Goal: Find specific page/section: Find specific page/section

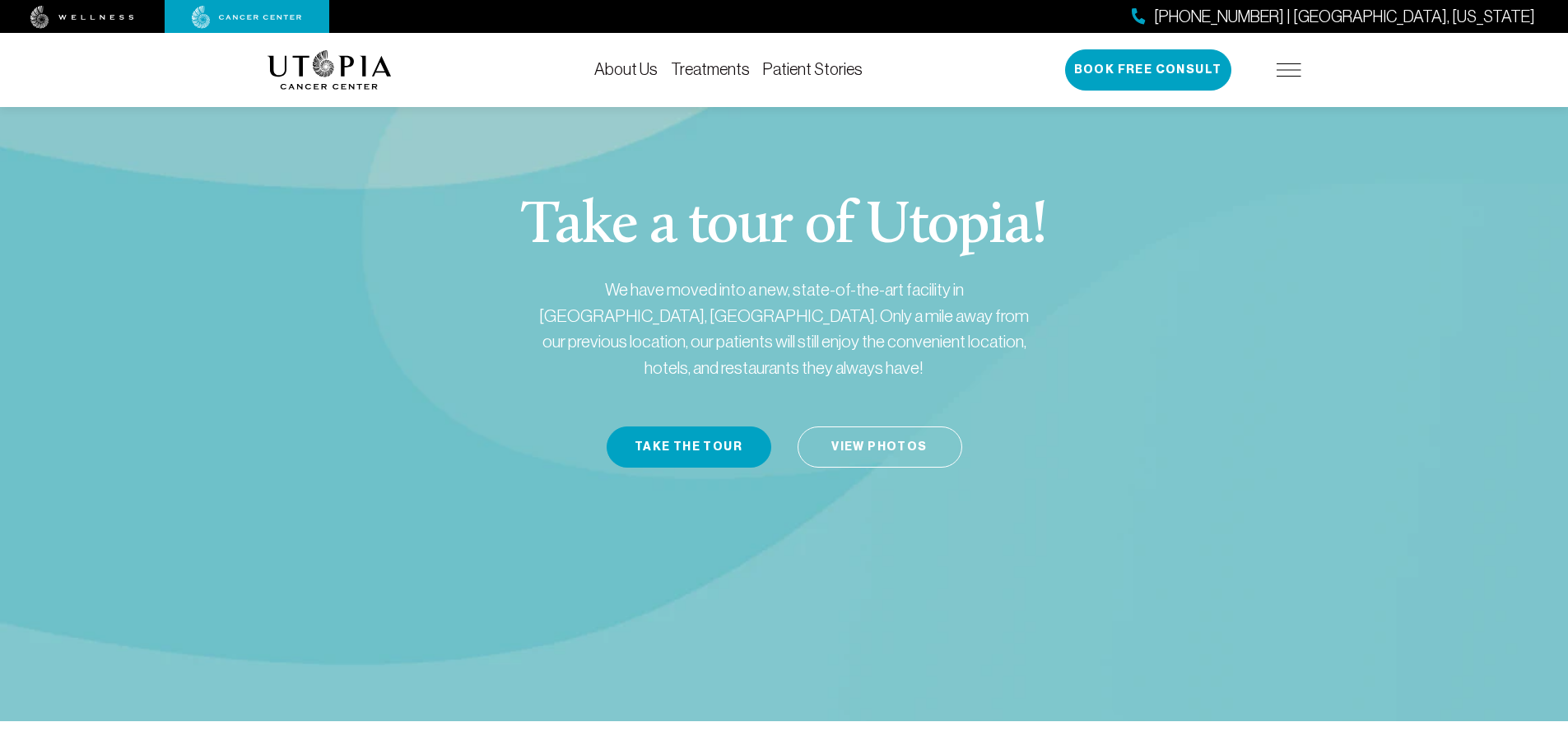
click at [1290, 68] on img at bounding box center [1288, 69] width 24 height 13
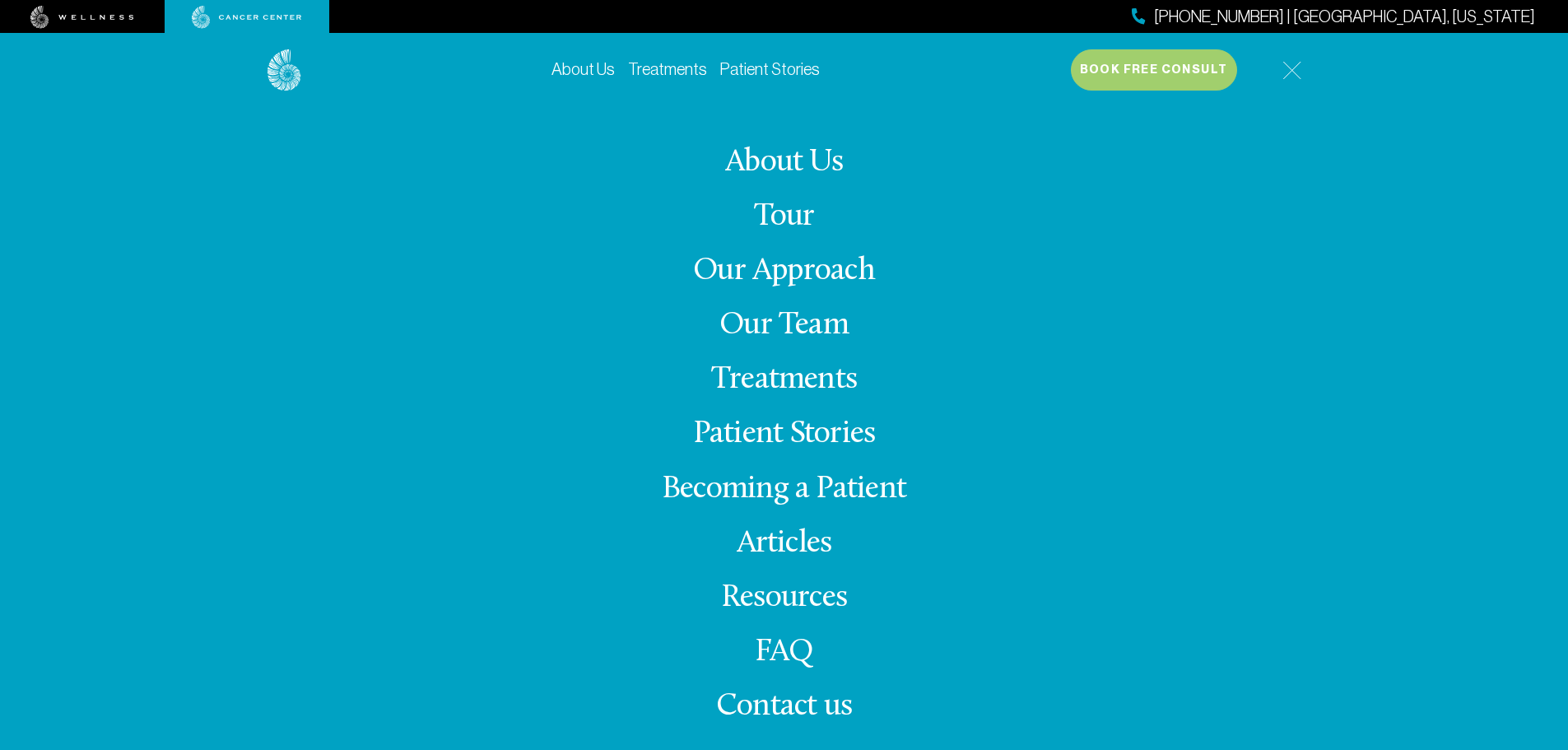
scroll to position [328, 0]
click at [773, 704] on span "Contact us" at bounding box center [784, 706] width 136 height 32
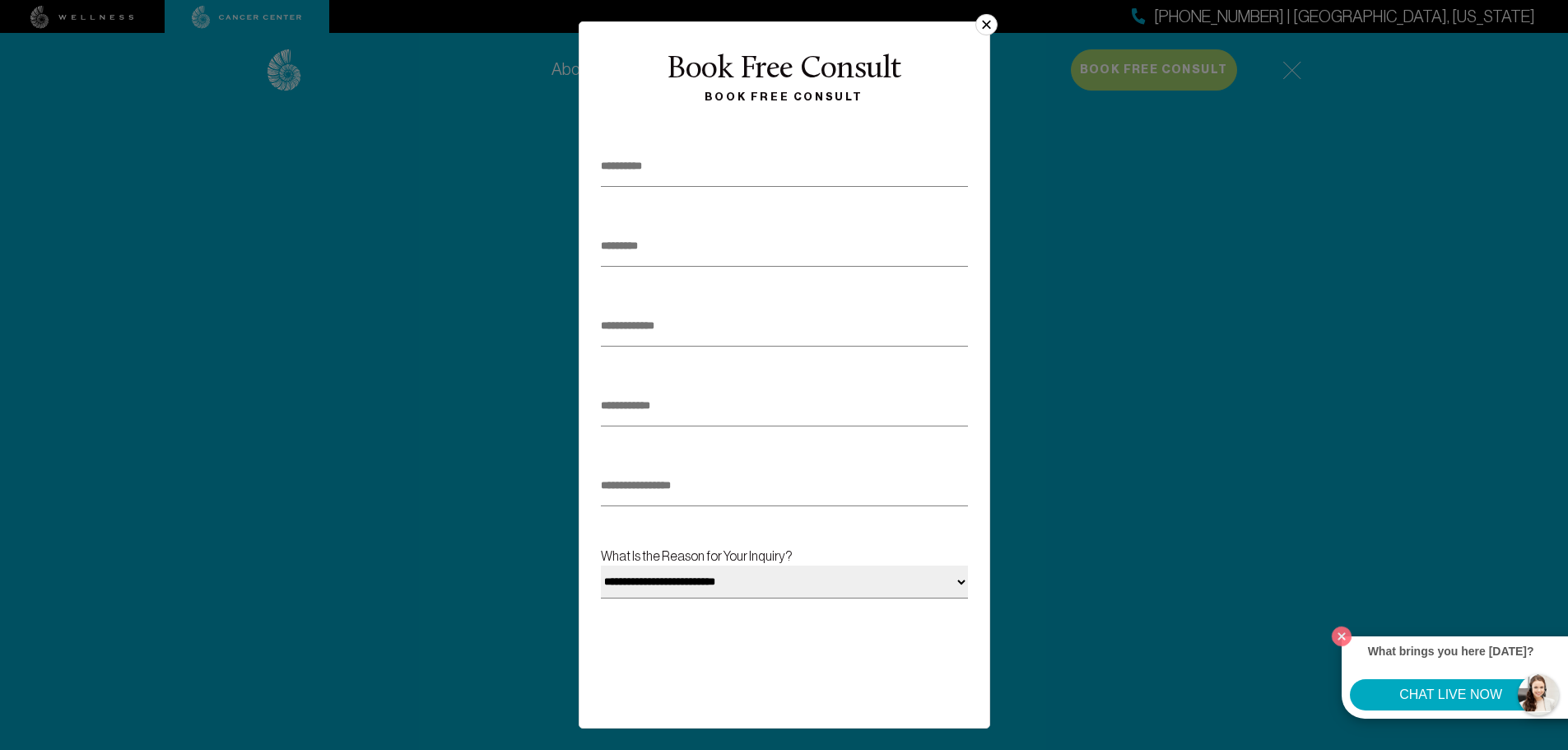
click at [988, 22] on button "×" at bounding box center [986, 24] width 22 height 22
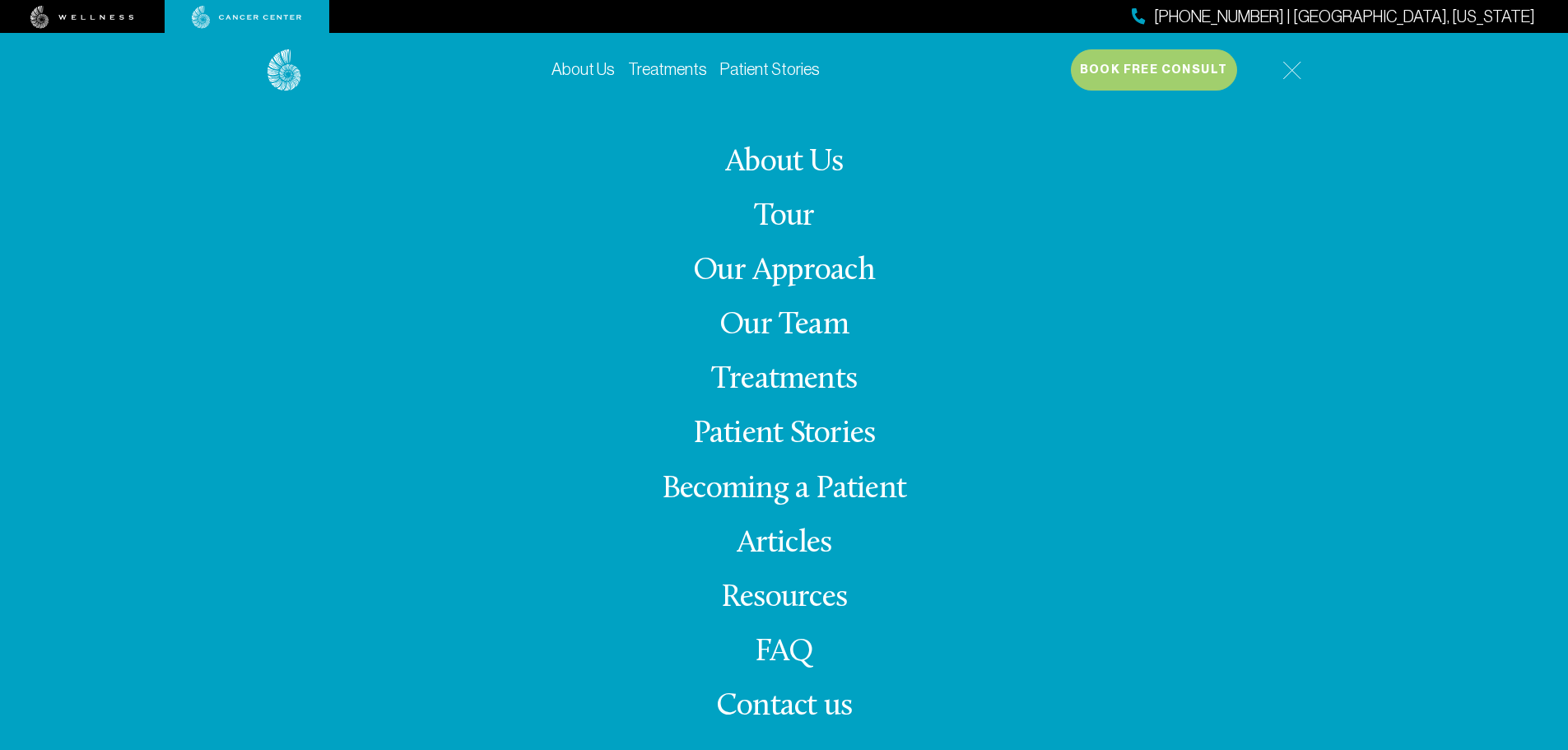
click at [805, 372] on link "Treatments" at bounding box center [784, 379] width 146 height 32
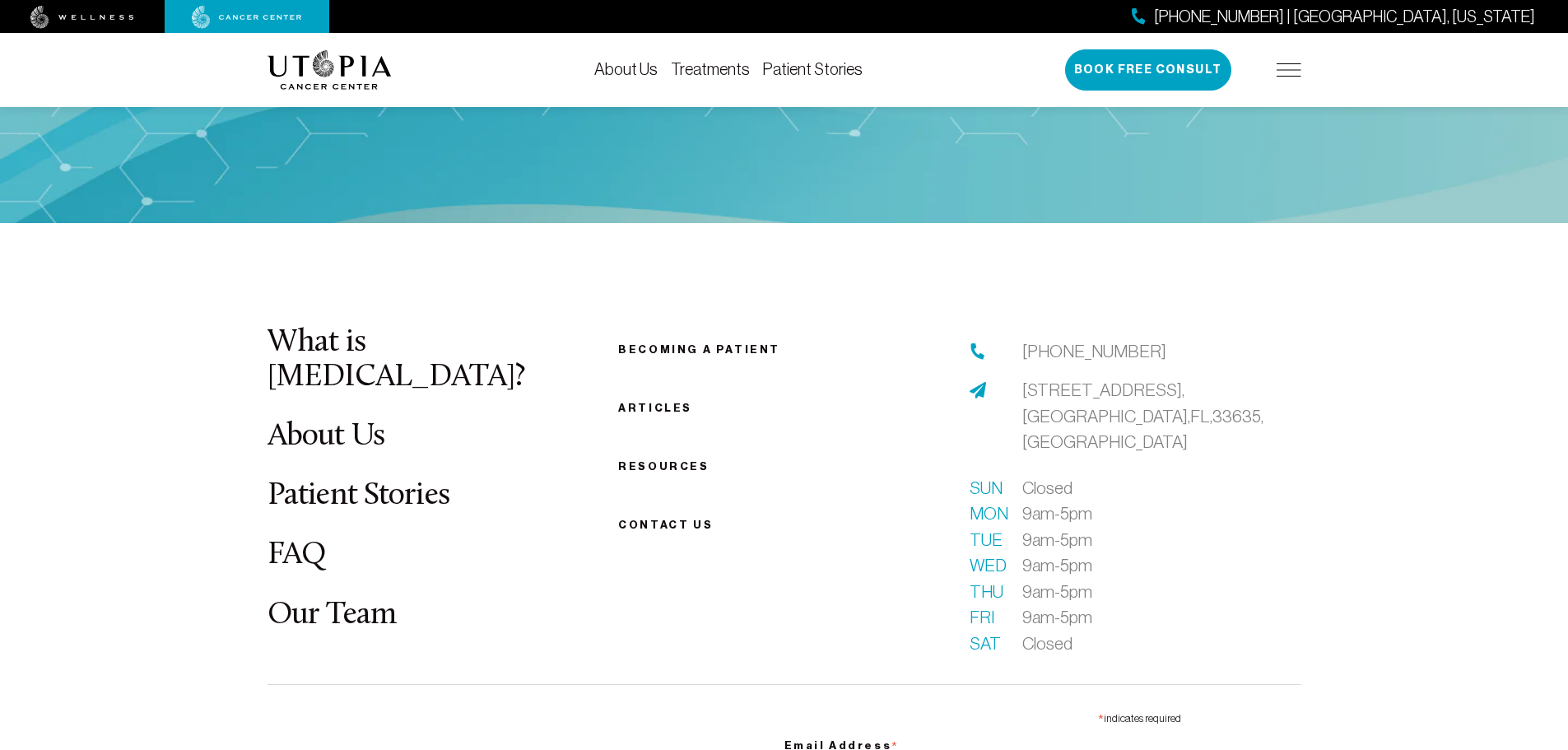
scroll to position [4443, 0]
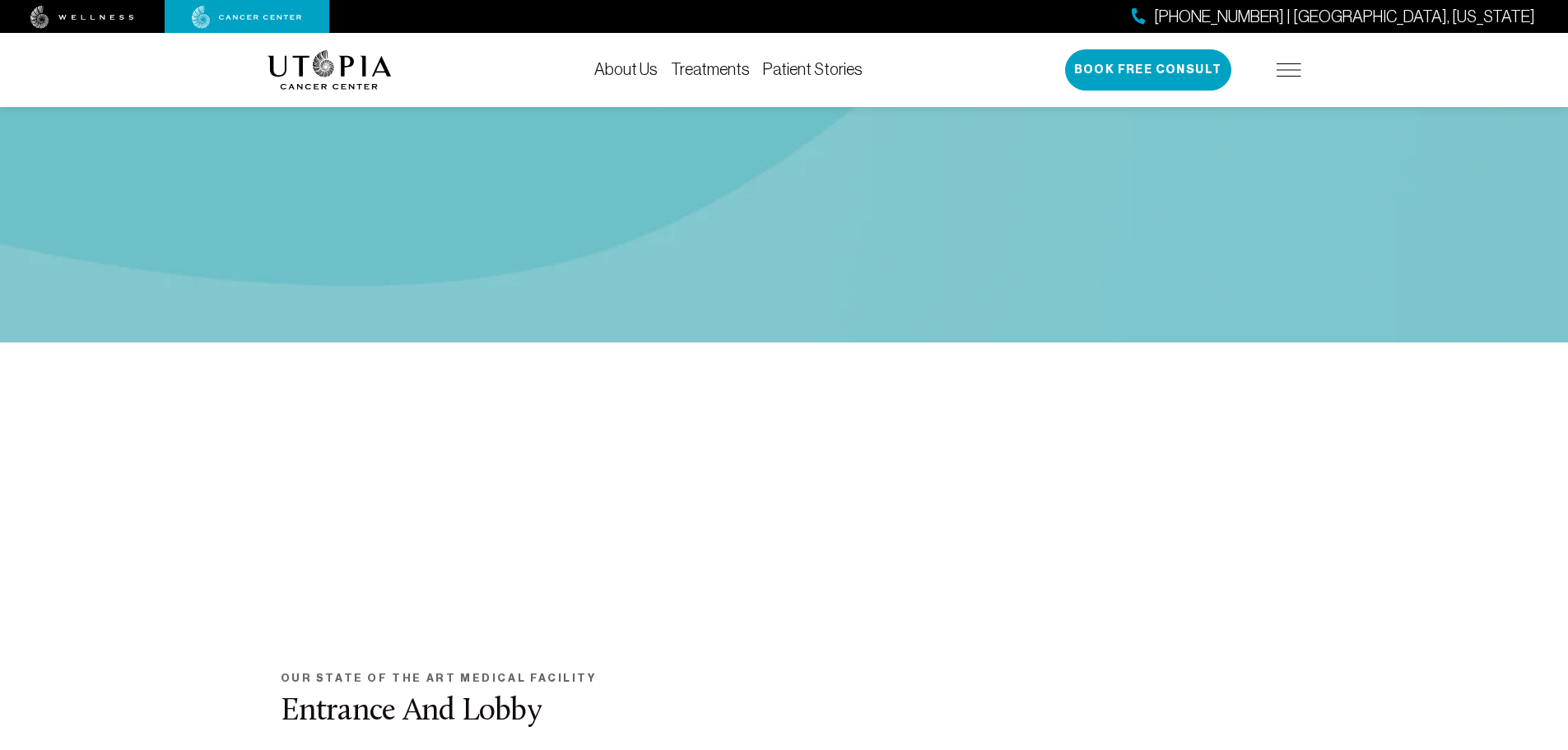
scroll to position [328, 0]
